Goal: Task Accomplishment & Management: Use online tool/utility

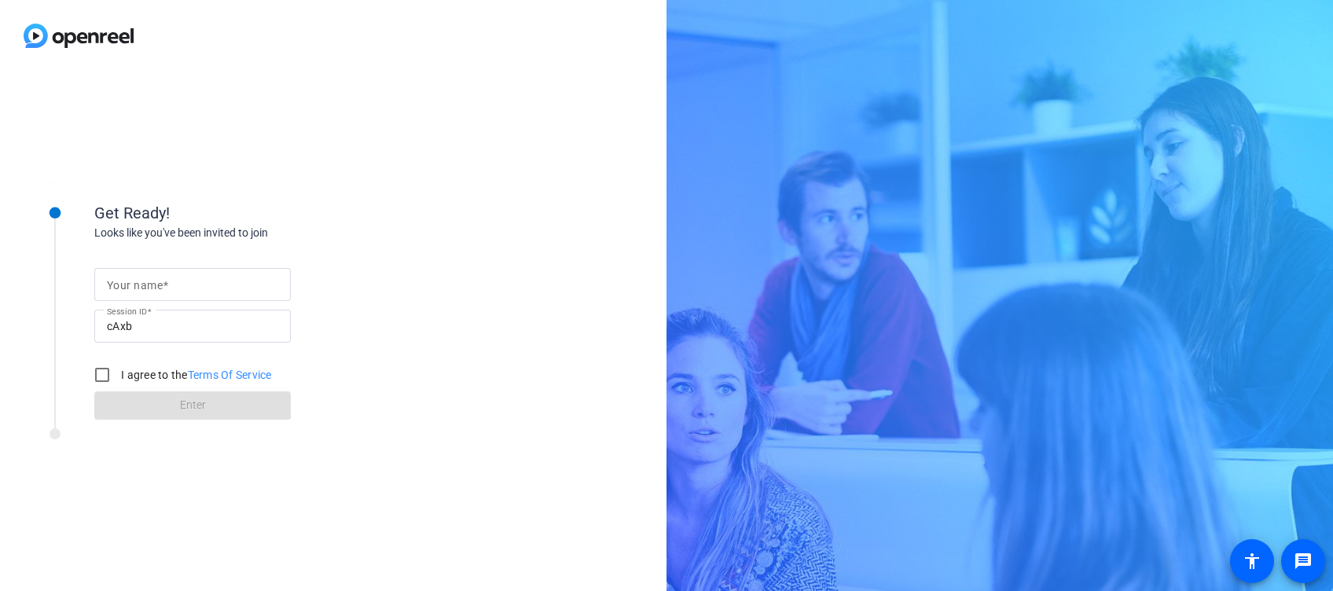
click at [197, 284] on input "Your name" at bounding box center [192, 284] width 171 height 19
type input "Flavia"
click at [121, 373] on div "I agree to the Terms Of Service" at bounding box center [178, 374] width 185 height 31
click at [106, 372] on input "I agree to the Terms Of Service" at bounding box center [101, 374] width 31 height 31
checkbox input "true"
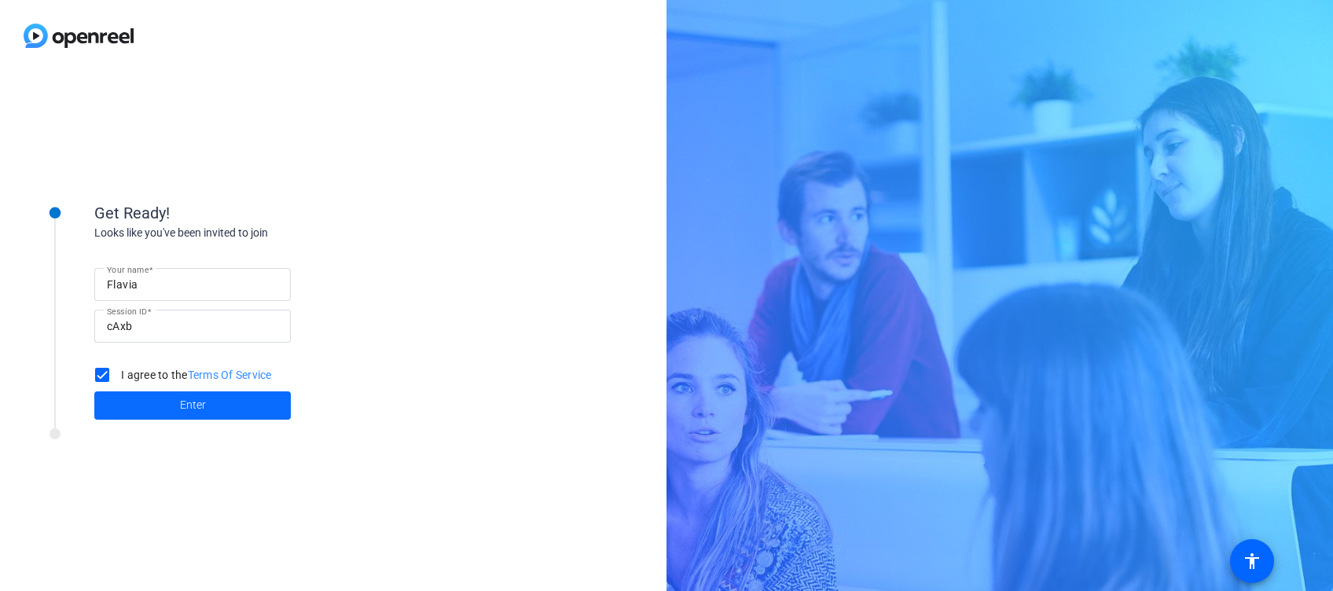
click at [139, 406] on span at bounding box center [192, 406] width 197 height 38
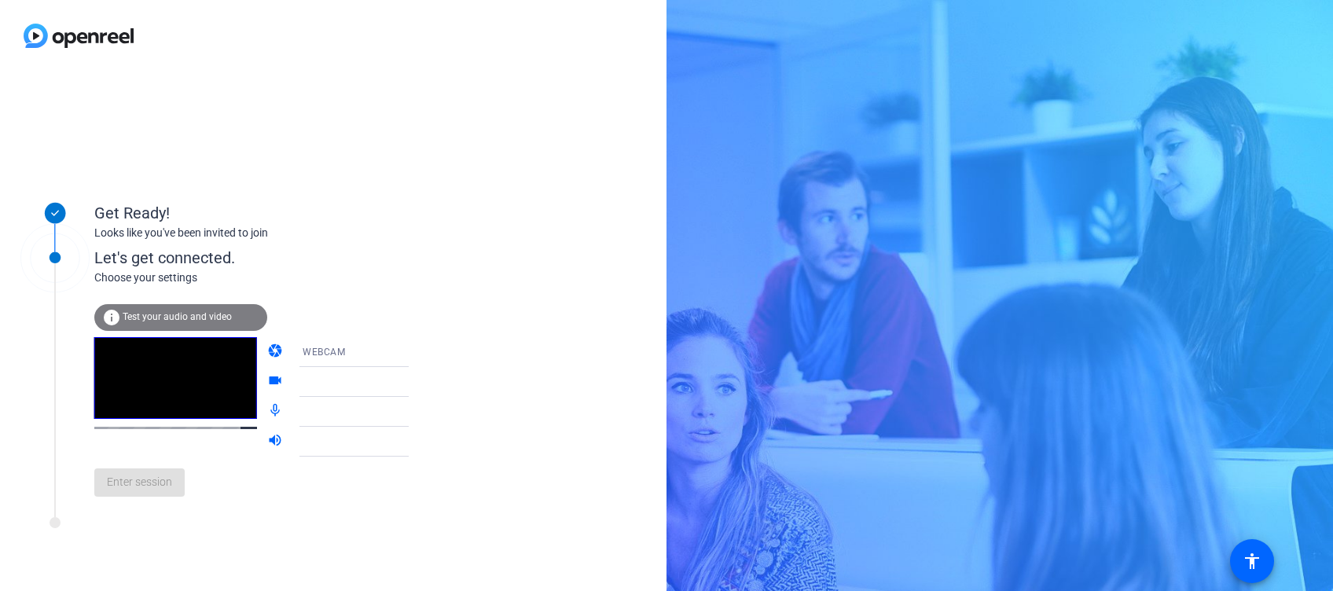
click at [421, 383] on icon at bounding box center [425, 382] width 8 height 4
click at [421, 381] on icon at bounding box center [425, 382] width 8 height 4
click at [415, 375] on icon at bounding box center [424, 382] width 19 height 19
click at [415, 379] on icon at bounding box center [424, 382] width 19 height 19
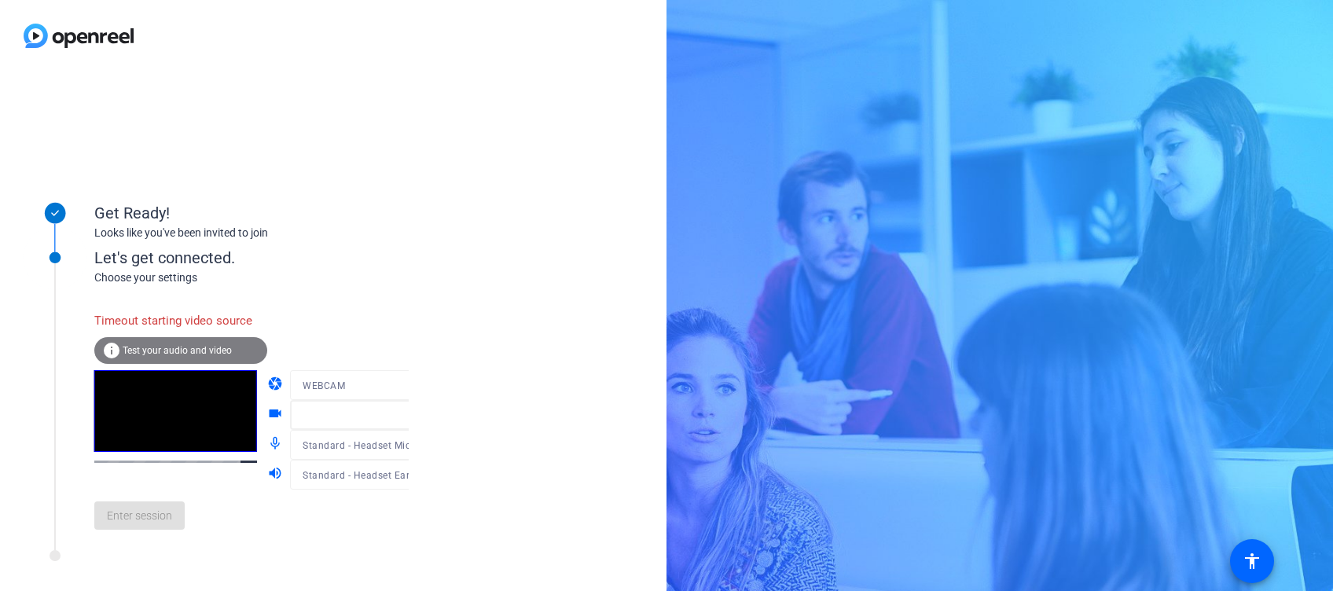
click at [391, 417] on mat-form-field at bounding box center [365, 415] width 150 height 30
click at [389, 418] on div "camera WEBCAM videocam mic_none Standard - Headset Microphone (Poly Voyager Foc…" at bounding box center [353, 429] width 173 height 119
click at [396, 417] on div at bounding box center [365, 408] width 150 height 17
click at [394, 420] on mat-form-field at bounding box center [365, 415] width 150 height 30
click at [388, 413] on div at bounding box center [365, 408] width 150 height 17
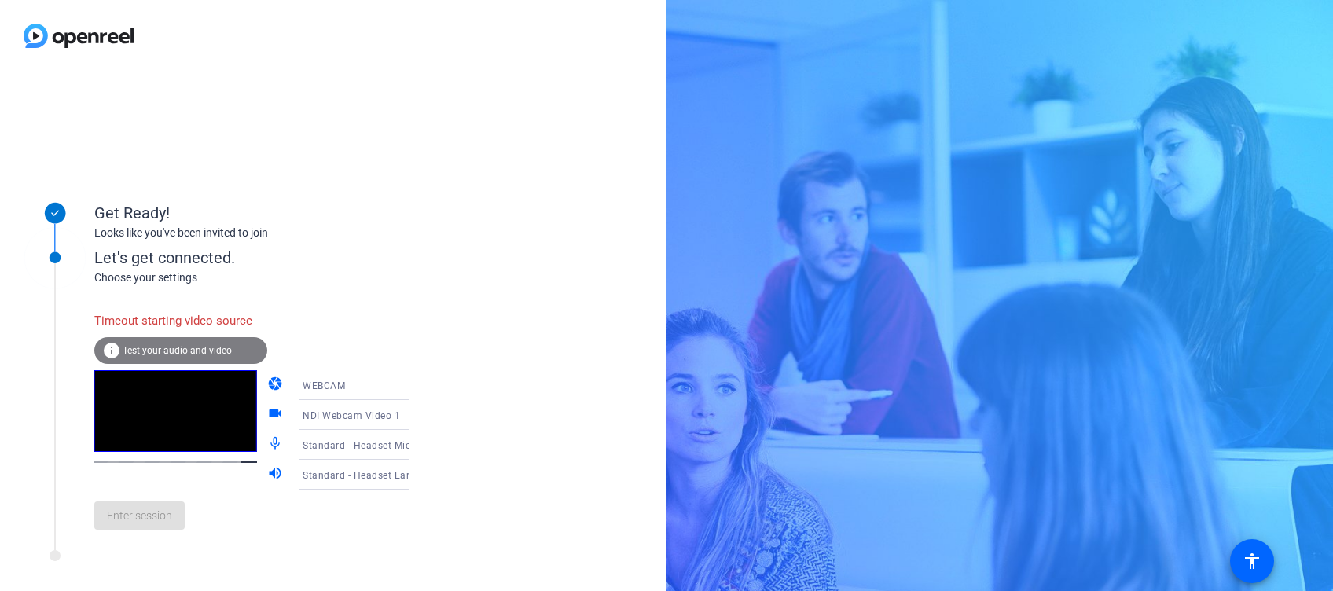
click at [421, 415] on icon at bounding box center [425, 415] width 8 height 4
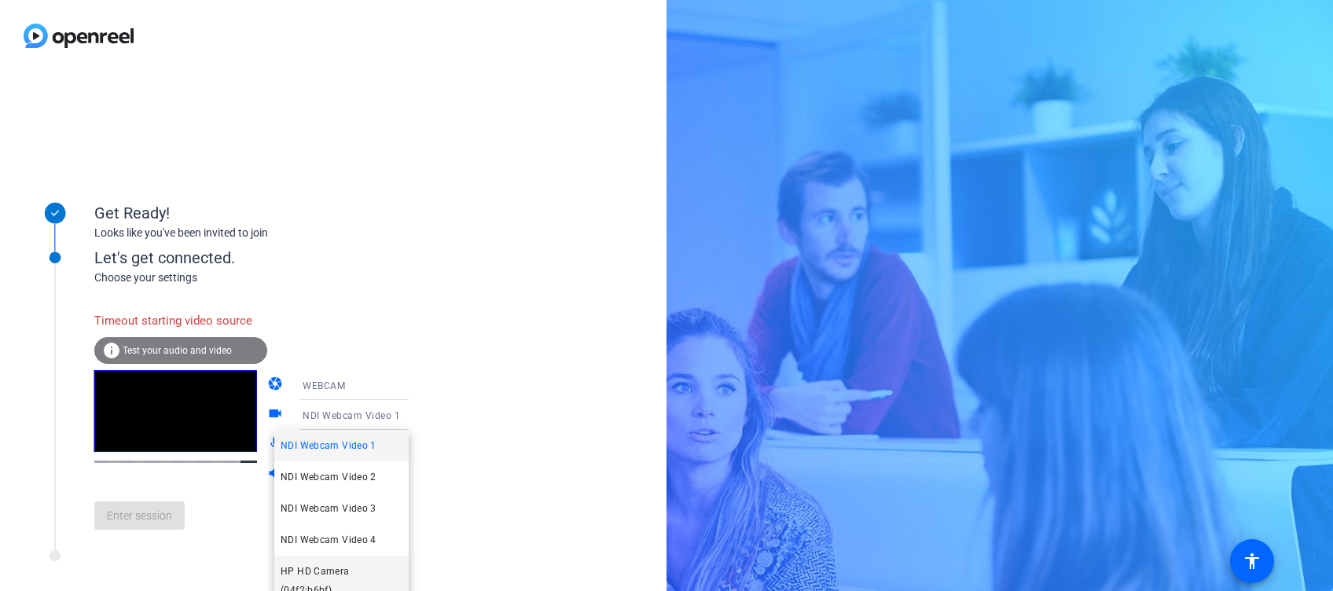
click at [331, 569] on span "HP HD Camera (04f2:b6bf)" at bounding box center [342, 581] width 122 height 38
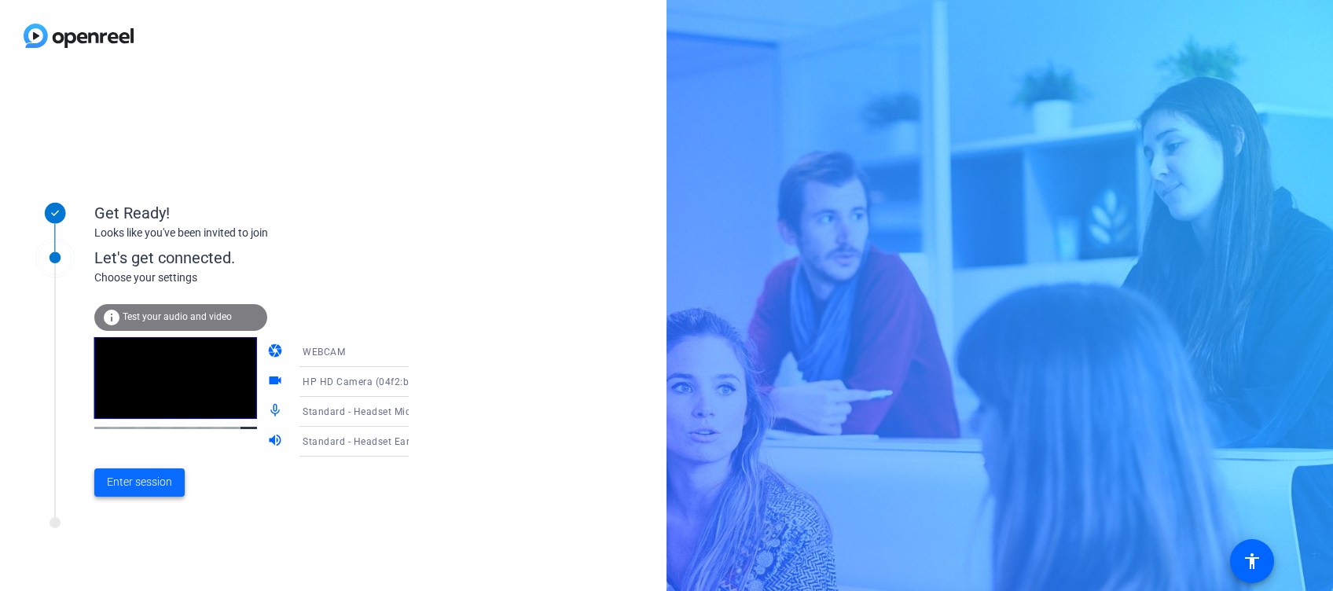
click at [163, 486] on span "Enter session" at bounding box center [139, 482] width 65 height 17
